Goal: Navigation & Orientation: Go to known website

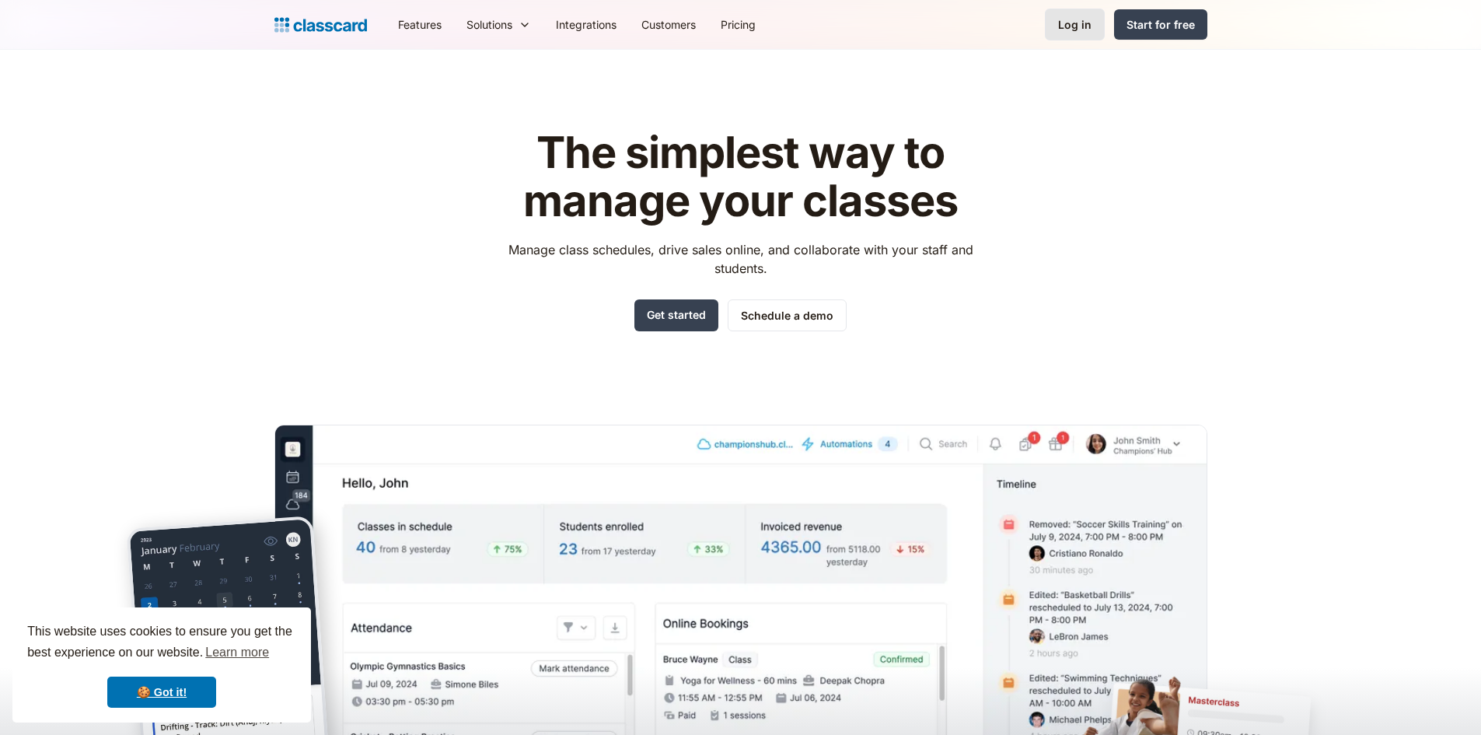
click at [1075, 22] on div "Log in" at bounding box center [1074, 24] width 33 height 16
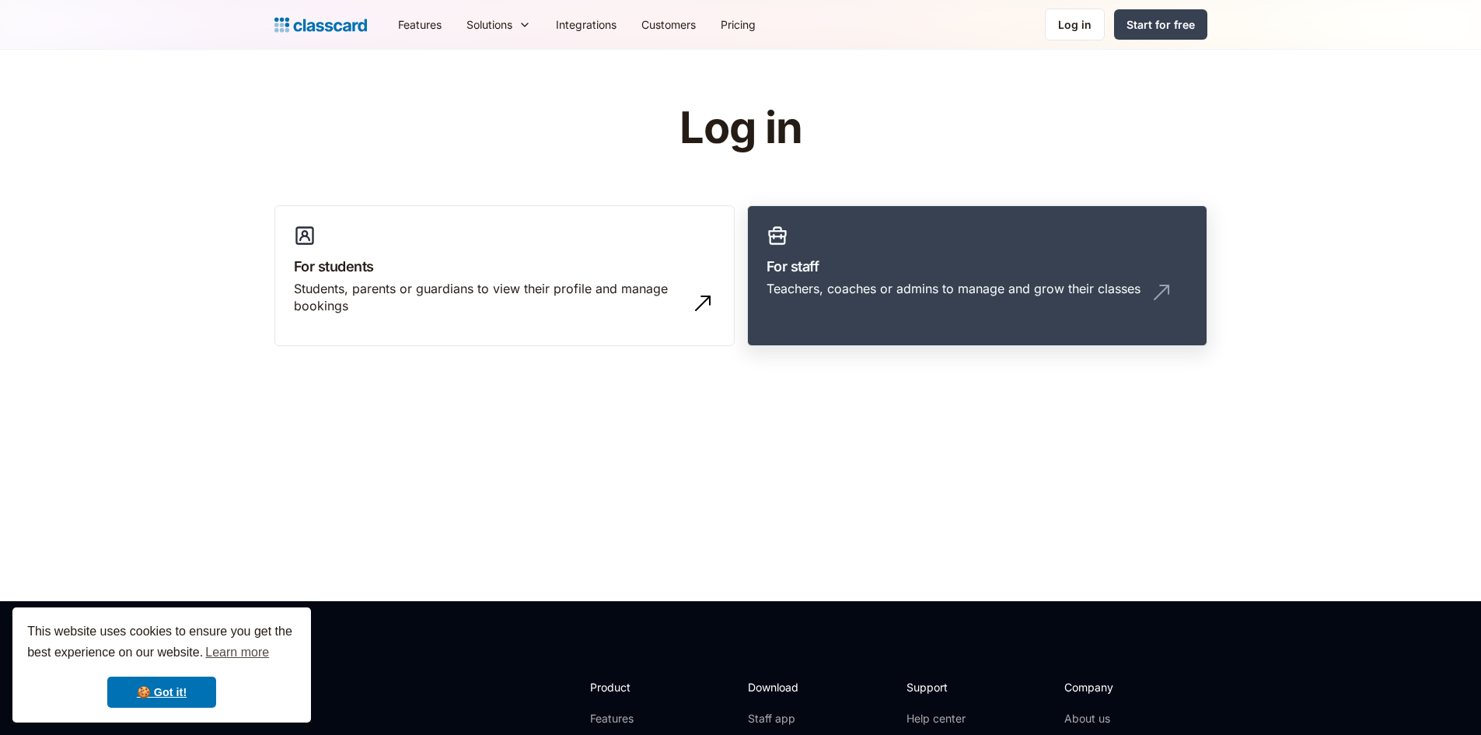
click at [904, 283] on div "Teachers, coaches or admins to manage and grow their classes" at bounding box center [954, 288] width 374 height 17
